Goal: Navigation & Orientation: Find specific page/section

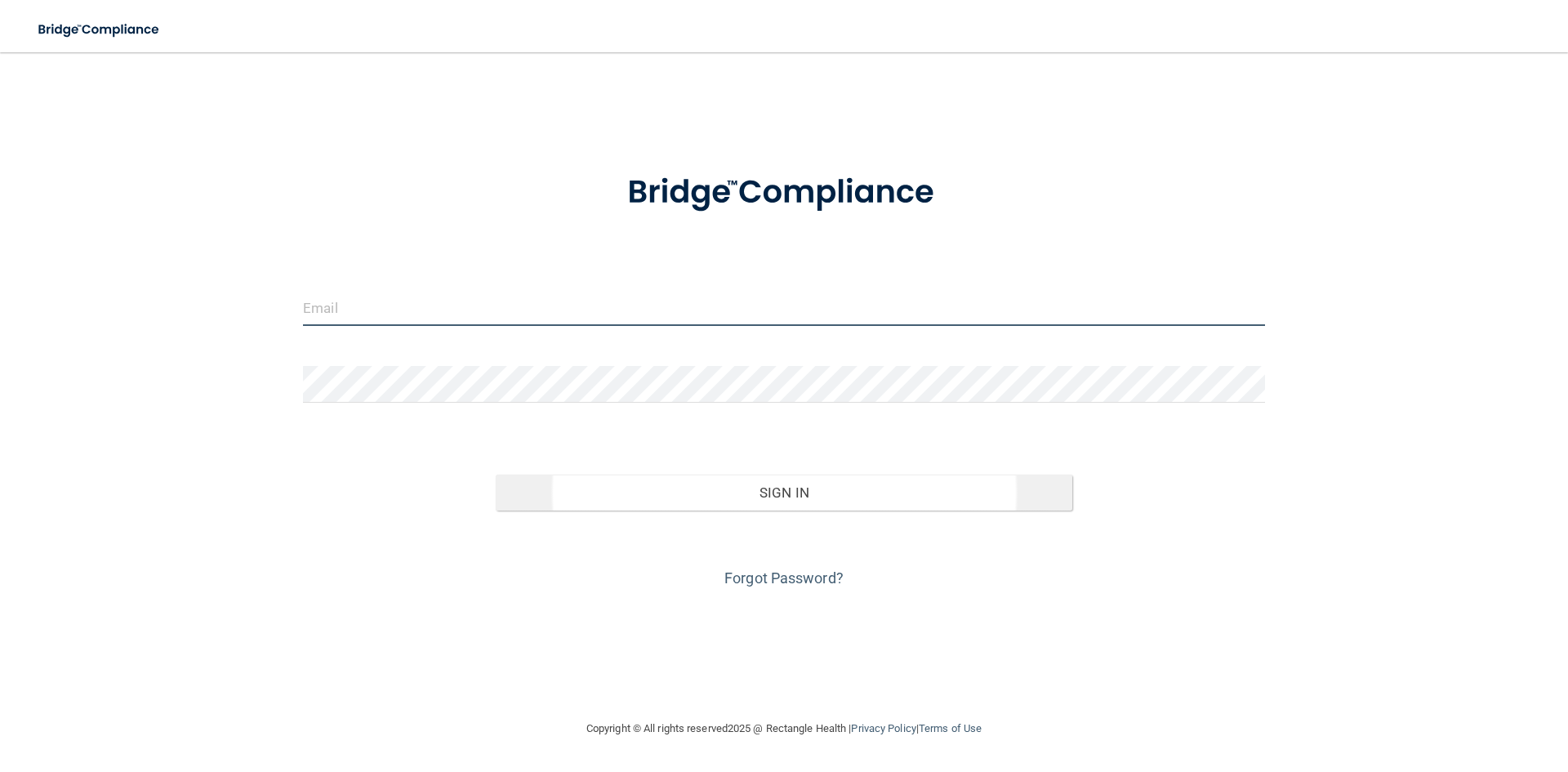
type input "[PERSON_NAME][EMAIL_ADDRESS][DOMAIN_NAME]"
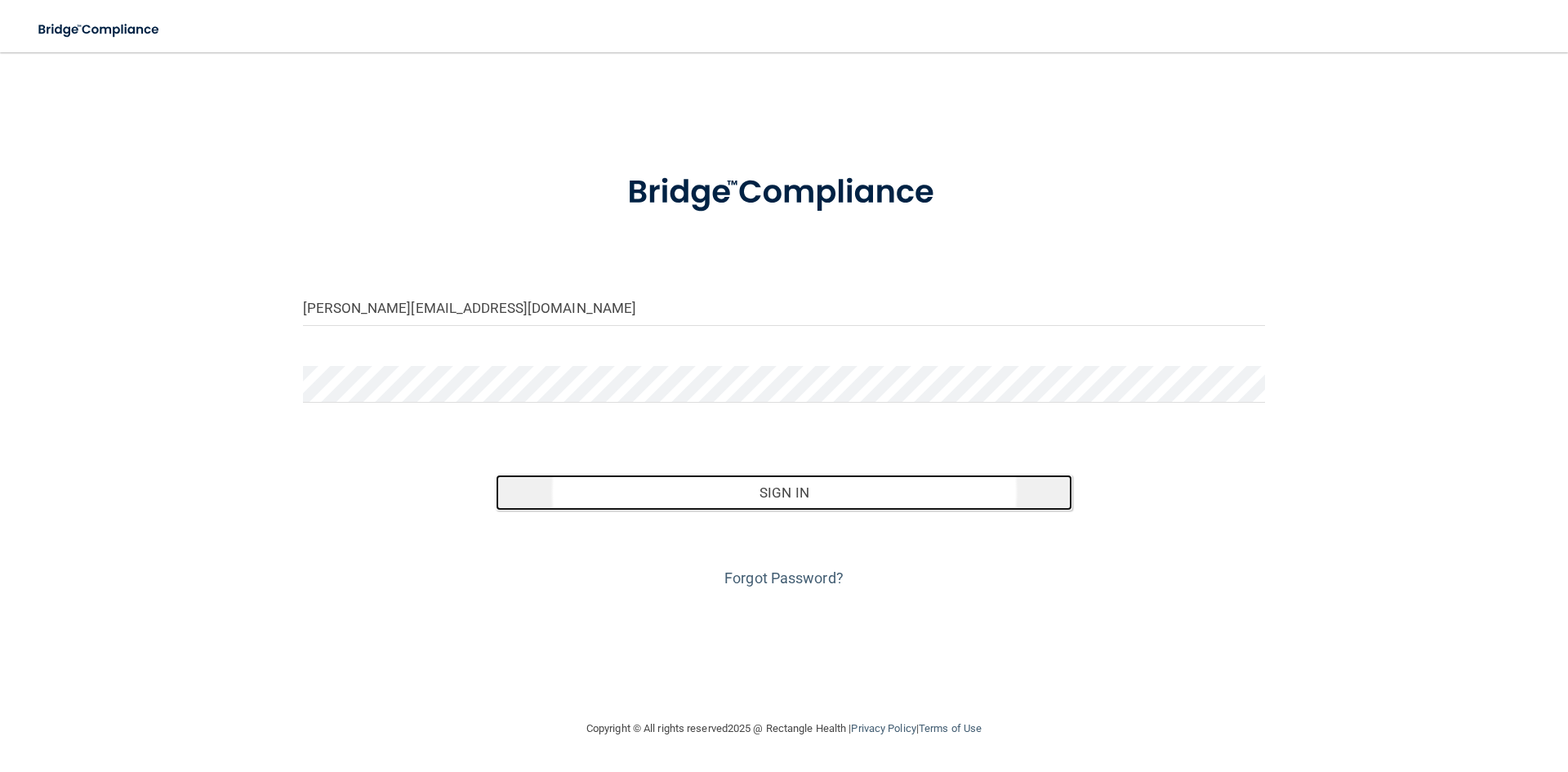
click at [824, 483] on button "Sign In" at bounding box center [784, 492] width 577 height 36
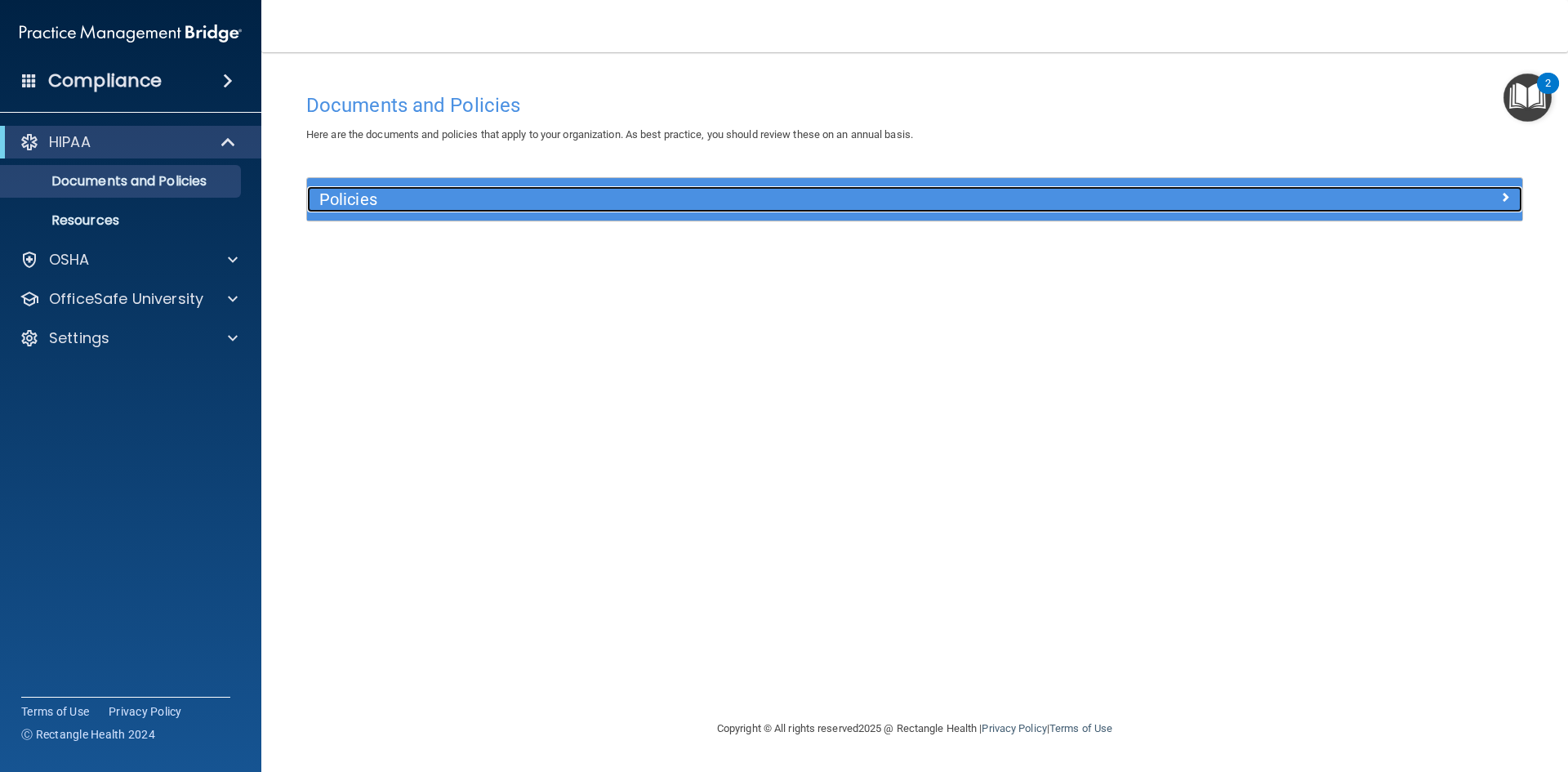
click at [1499, 199] on div at bounding box center [1370, 196] width 304 height 20
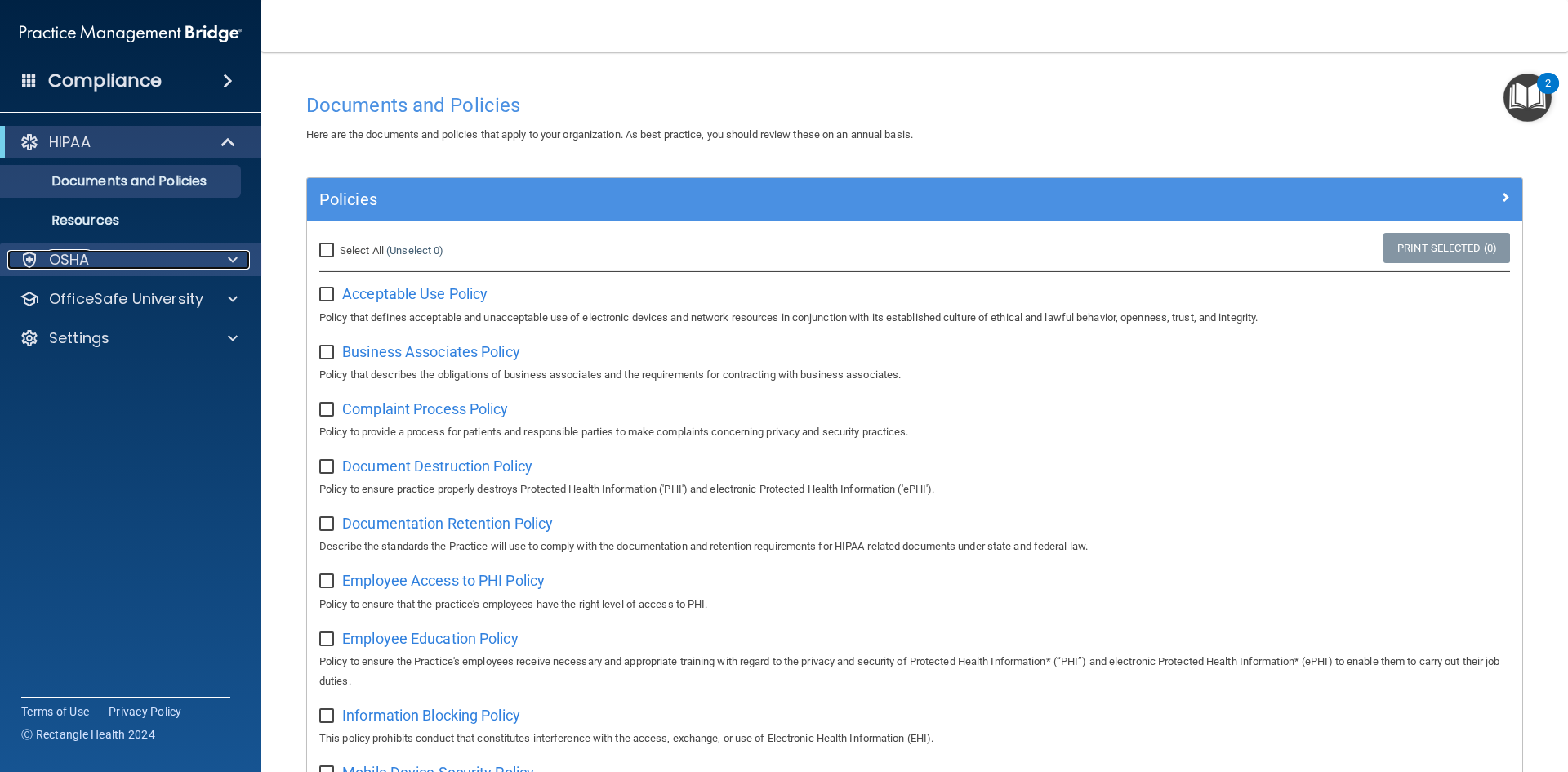
click at [228, 258] on span at bounding box center [233, 260] width 10 height 20
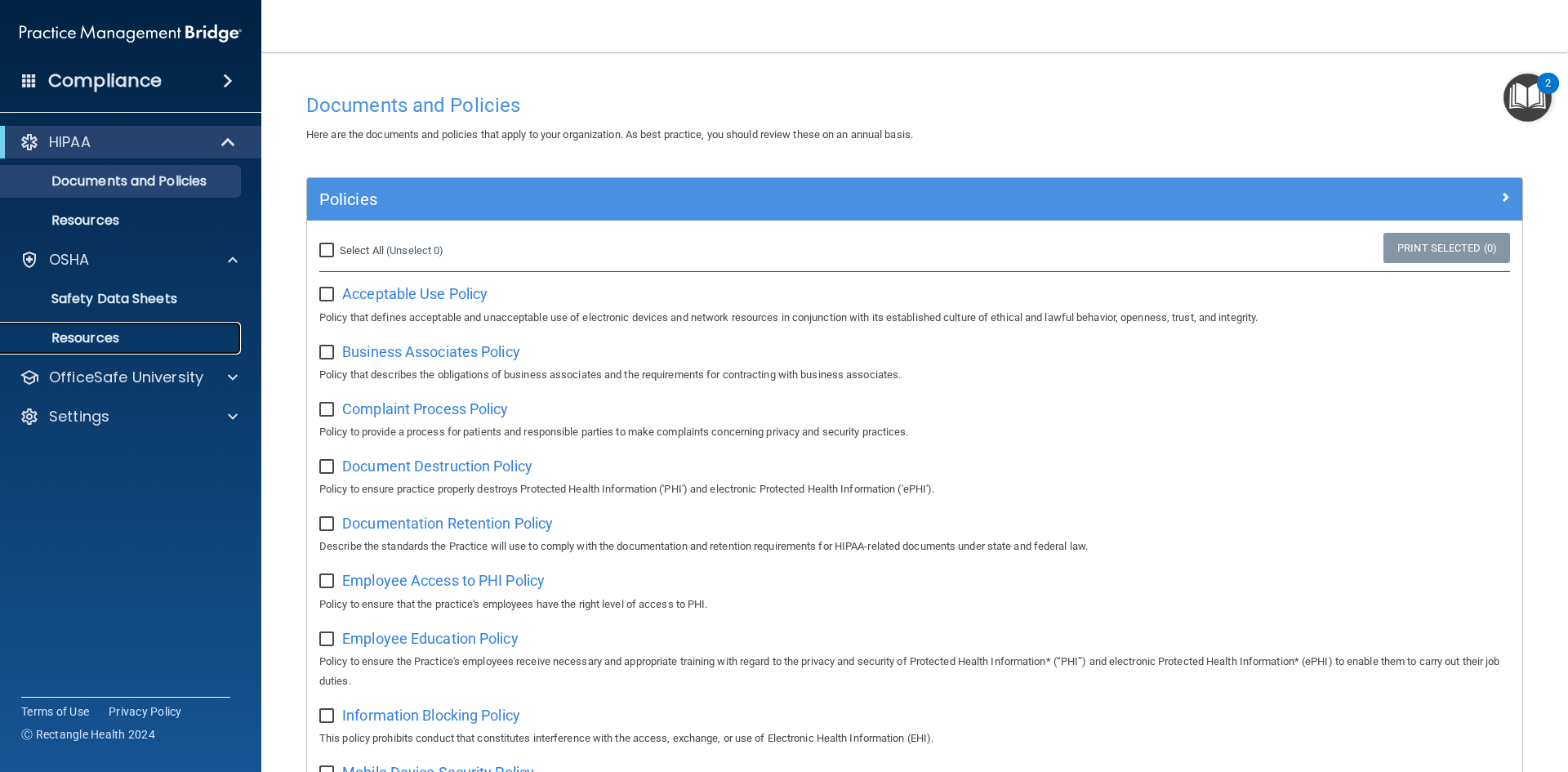
click at [116, 334] on p "Resources" at bounding box center [122, 338] width 223 height 17
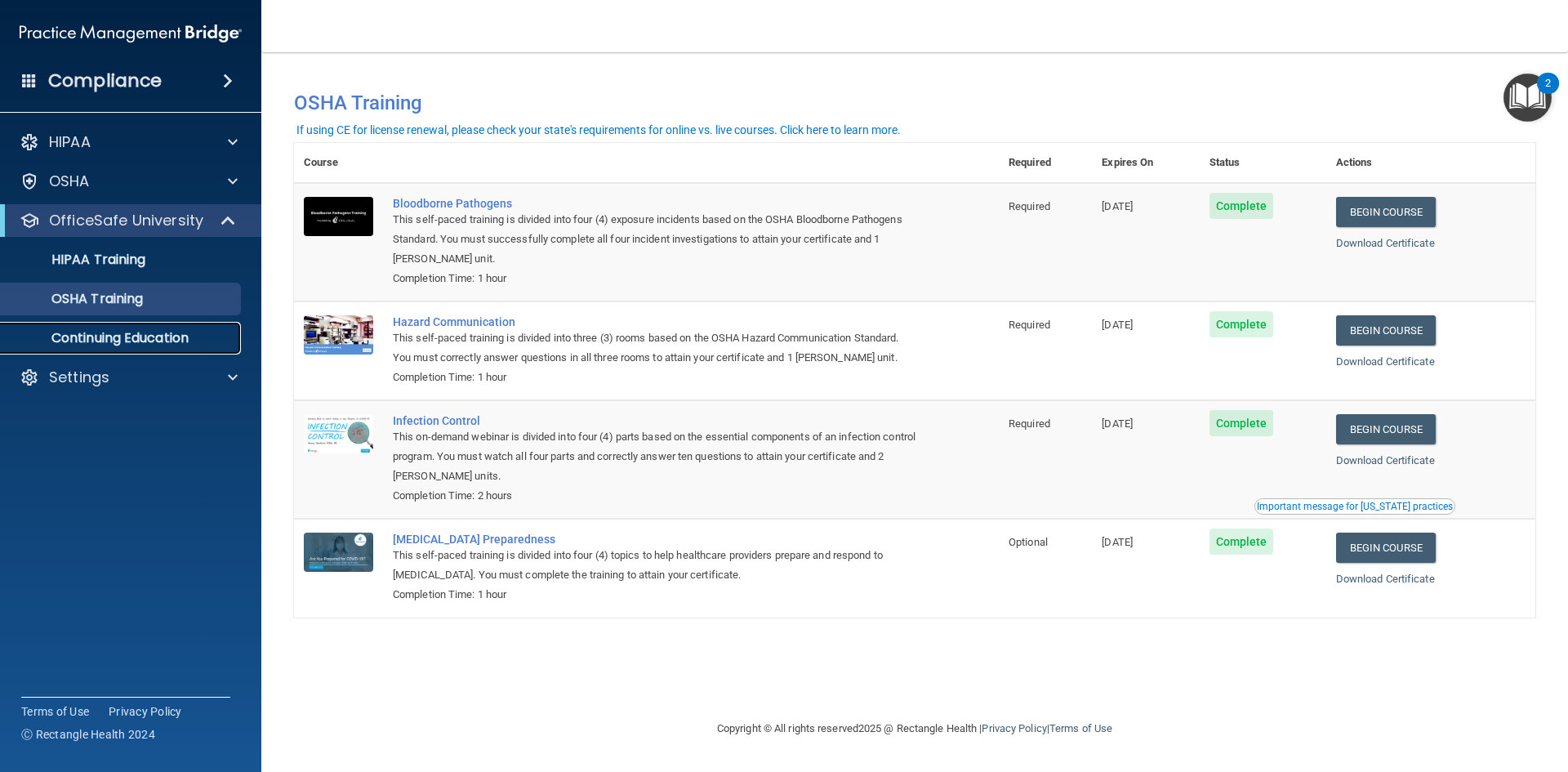
click at [108, 333] on p "Continuing Education" at bounding box center [122, 338] width 223 height 17
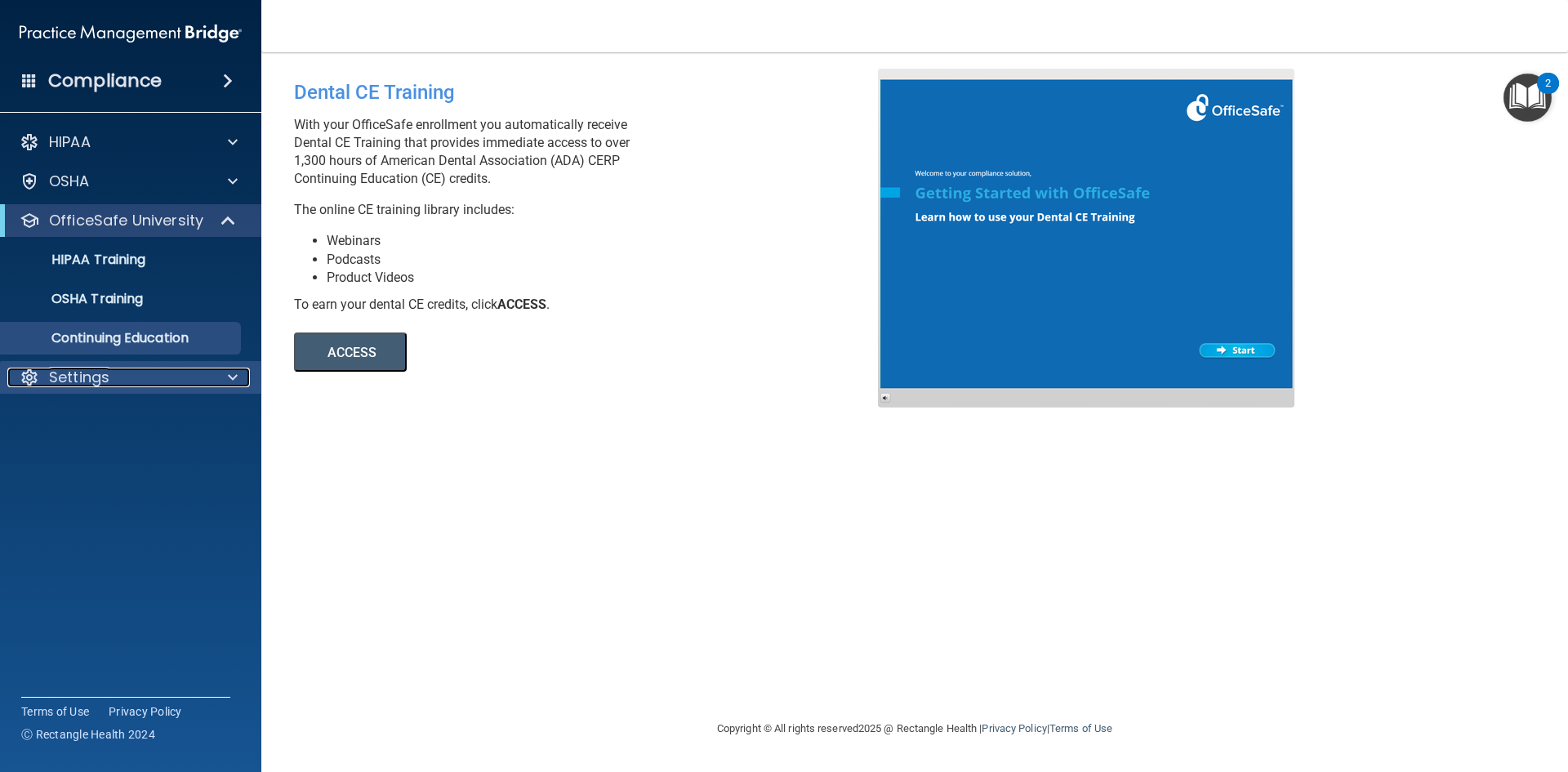
click at [137, 379] on div "Settings" at bounding box center [109, 378] width 202 height 20
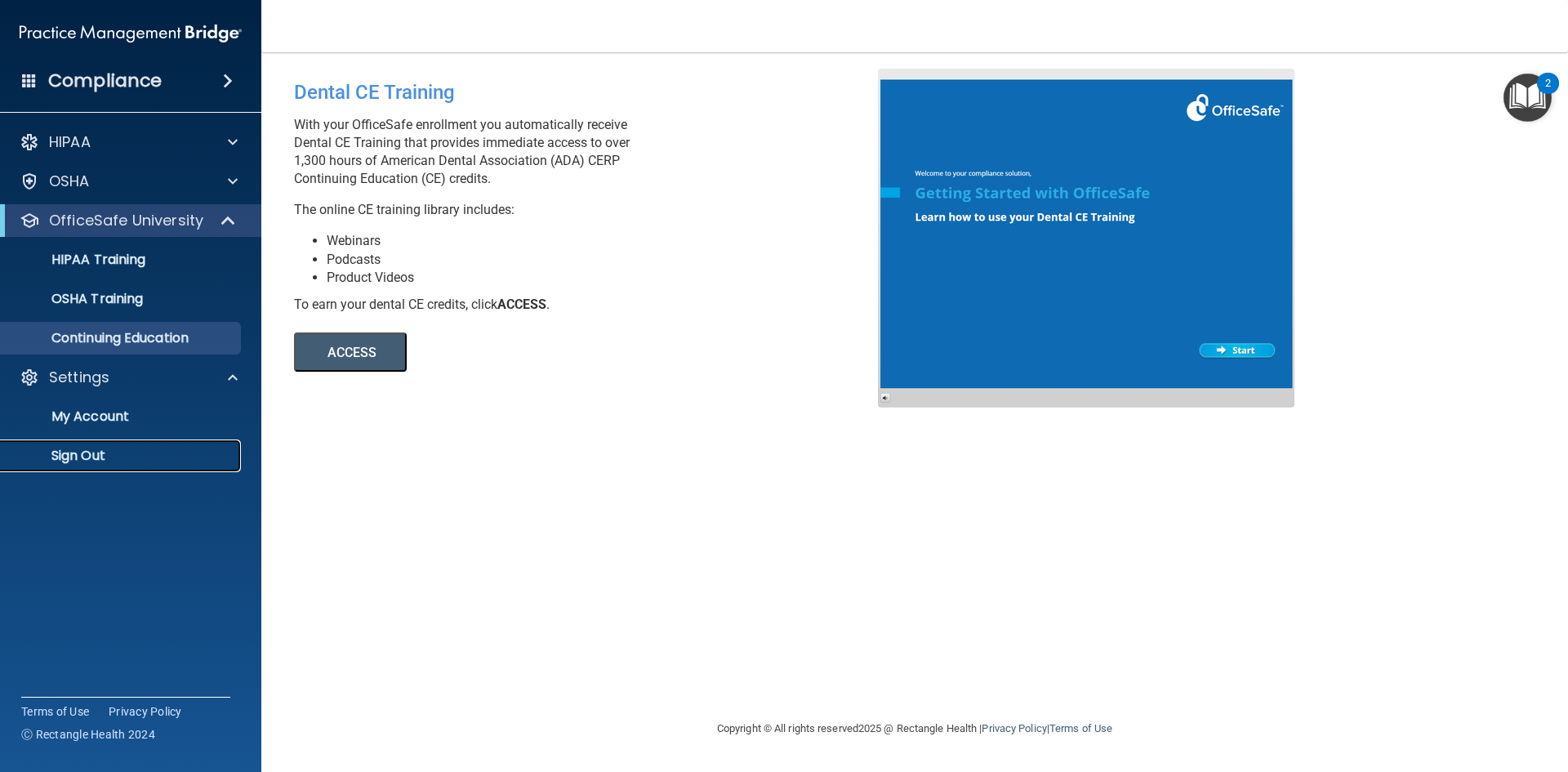
click at [97, 450] on p "Sign Out" at bounding box center [122, 456] width 223 height 17
